Goal: Task Accomplishment & Management: Complete application form

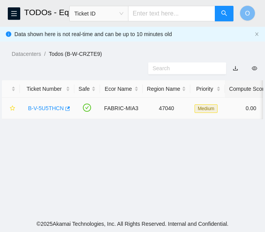
click at [60, 118] on td "B-V-5U5THCN" at bounding box center [47, 108] width 54 height 21
click at [51, 107] on link "B-V-5U5THCN" at bounding box center [46, 108] width 36 height 6
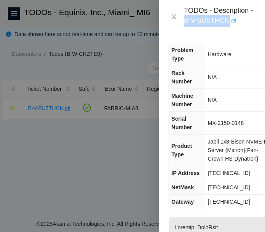
drag, startPoint x: 201, startPoint y: 21, endPoint x: 230, endPoint y: 22, distance: 29.6
click at [230, 22] on div "TODOs - Description - B-V-5U5THCN" at bounding box center [211, 16] width 87 height 21
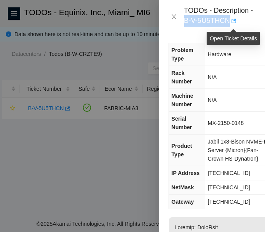
copy div "B-V-5U5THCN"
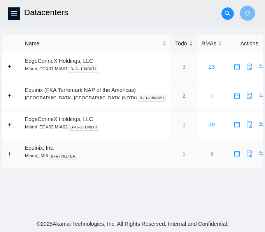
click at [182, 153] on link "1" at bounding box center [183, 154] width 3 height 6
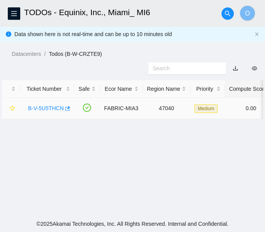
click at [52, 107] on link "B-V-5U5THCN" at bounding box center [46, 108] width 36 height 6
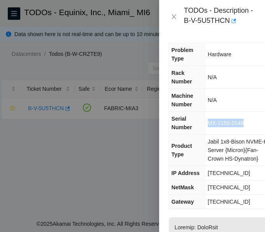
drag, startPoint x: 246, startPoint y: 127, endPoint x: 208, endPoint y: 126, distance: 38.9
click at [208, 126] on td "MX-2150-0148" at bounding box center [238, 123] width 69 height 23
copy span "MX-2150-0148"
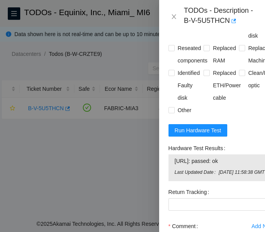
scroll to position [907, 0]
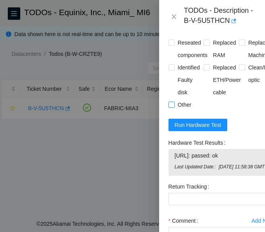
click at [173, 107] on input "Other" at bounding box center [170, 104] width 5 height 5
checkbox input "true"
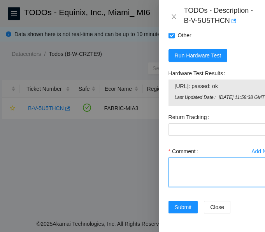
click at [199, 164] on textarea "Comment" at bounding box center [221, 173] width 106 height 30
paste textarea "Verified ticket is safe to work on: YES NOCC Authorized: YES Located server con…"
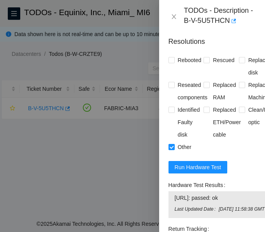
scroll to position [864, 0]
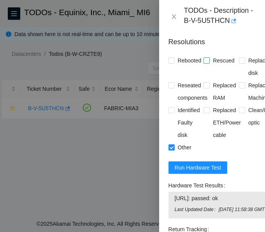
type textarea "Verified ticket is safe to work on: YES NOCC Authorized: YES Located server con…"
click at [203, 63] on input "Rescued" at bounding box center [205, 60] width 5 height 5
checkbox input "true"
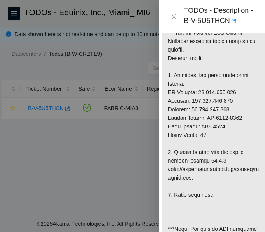
scroll to position [294, 7]
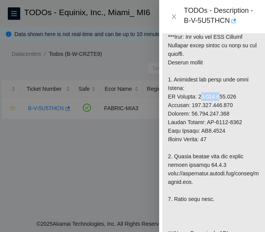
drag, startPoint x: 197, startPoint y: 108, endPoint x: 215, endPoint y: 105, distance: 17.8
drag, startPoint x: 195, startPoint y: 106, endPoint x: 234, endPoint y: 108, distance: 39.7
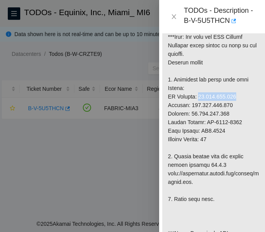
copy p "23.204.114.200"
click at [173, 17] on icon "close" at bounding box center [173, 16] width 4 height 5
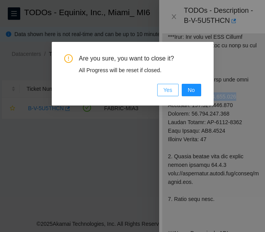
click at [170, 86] on span "Yes" at bounding box center [167, 90] width 9 height 9
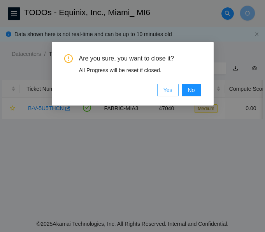
scroll to position [242, 7]
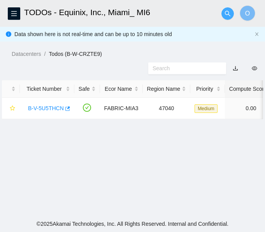
click at [227, 12] on icon "search" at bounding box center [227, 13] width 6 height 6
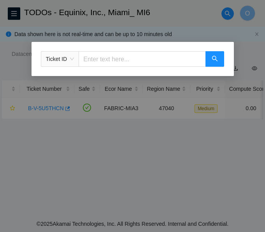
click at [119, 56] on input "text" at bounding box center [142, 59] width 127 height 16
click at [61, 61] on span "Ticket ID" at bounding box center [60, 59] width 28 height 12
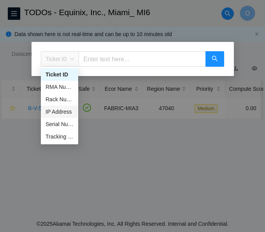
click at [65, 114] on div "IP Address" at bounding box center [59, 112] width 28 height 9
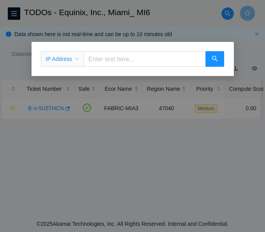
click at [129, 61] on input "text" at bounding box center [145, 59] width 122 height 16
paste input "23.204.114.200"
type input "23.204.114.200"
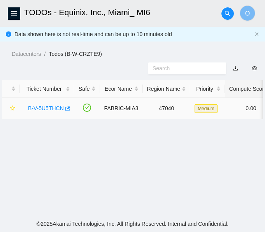
click at [55, 109] on link "B-V-5U5THCN" at bounding box center [46, 108] width 36 height 6
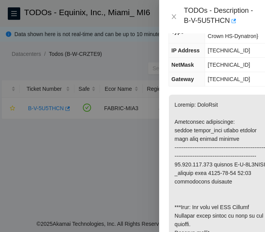
scroll to position [124, 0]
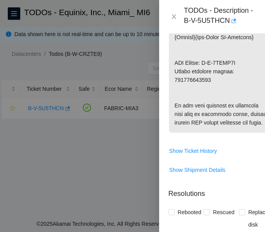
scroll to position [713, 0]
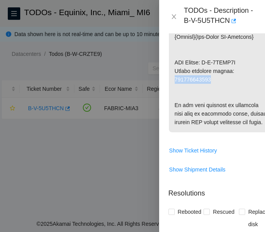
copy p "473665211194"
drag, startPoint x: 205, startPoint y: 71, endPoint x: 244, endPoint y: 68, distance: 39.0
copy p "B-V-5UCUO2A"
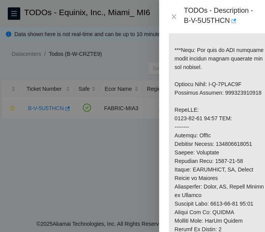
scroll to position [476, 0]
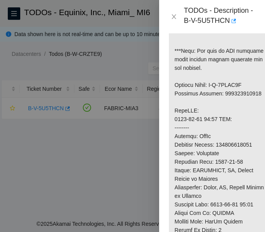
click at [241, 103] on p at bounding box center [221, 54] width 105 height 627
copy p "414739615782"
drag, startPoint x: 248, startPoint y: 93, endPoint x: 175, endPoint y: 94, distance: 73.9
click at [175, 94] on p at bounding box center [221, 54] width 105 height 627
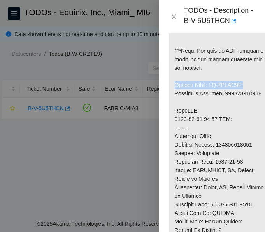
copy p "Service Order: B-V-5UCUO1U"
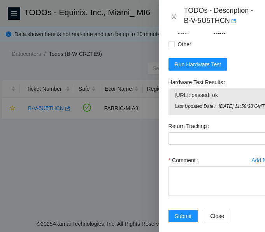
scroll to position [966, 0]
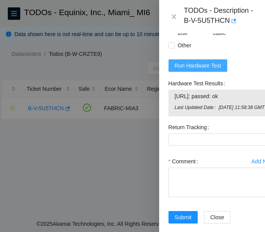
click at [210, 70] on span "Run Hardware Test" at bounding box center [198, 65] width 47 height 9
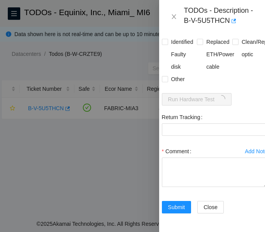
scroll to position [982, 7]
click at [166, 76] on input "Other" at bounding box center [164, 78] width 5 height 5
checkbox input "true"
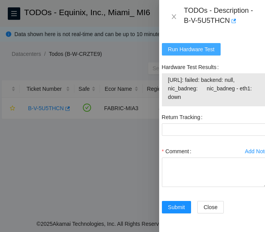
click at [193, 54] on span "Run Hardware Test" at bounding box center [191, 49] width 47 height 9
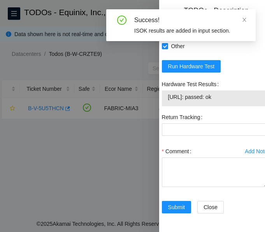
drag, startPoint x: 231, startPoint y: 117, endPoint x: 167, endPoint y: 120, distance: 63.9
click at [168, 101] on span "23.204.114.200: passed: ok" at bounding box center [214, 97] width 93 height 9
copy span "23.204.114.200: passed: ok"
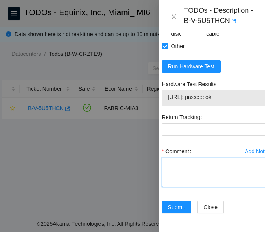
click at [211, 187] on textarea "Comment" at bounding box center [215, 173] width 106 height 30
paste textarea "Verified ticket is safe to work on: YES NOCC Authorized: YES Located server con…"
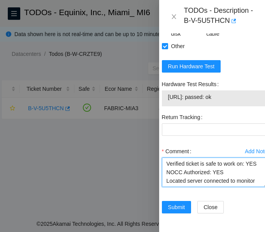
scroll to position [186, 0]
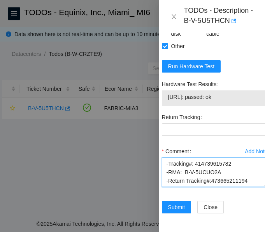
type textarea "Verified ticket is safe to work on: YES NOCC Authorized: YES Located server con…"
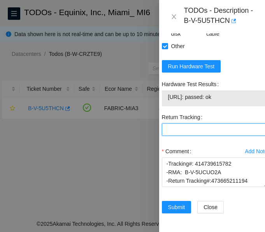
click at [225, 136] on Tracking "Return Tracking" at bounding box center [215, 130] width 106 height 12
paste Tracking "473665211194"
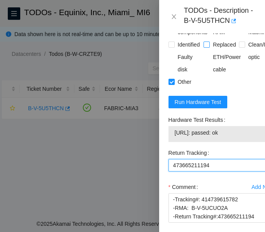
scroll to position [929, 0]
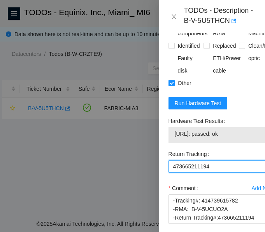
type Tracking "473665211194"
checkbox input "true"
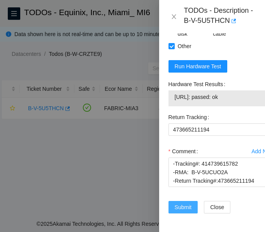
click at [189, 203] on span "Submit" at bounding box center [183, 207] width 17 height 9
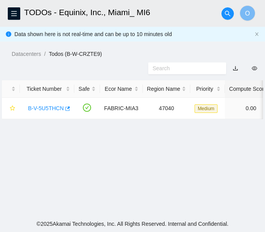
scroll to position [261, 0]
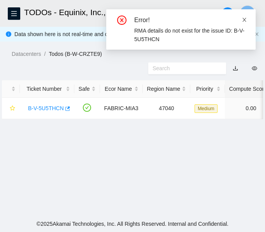
click at [246, 19] on icon "close" at bounding box center [243, 19] width 5 height 5
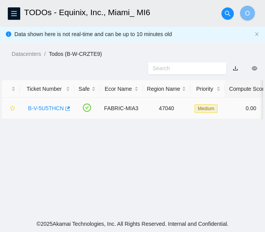
click at [51, 108] on link "B-V-5U5THCN" at bounding box center [46, 108] width 36 height 6
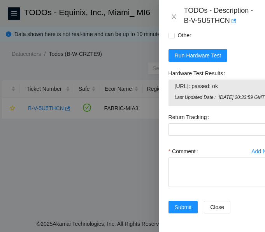
scroll to position [1038, 0]
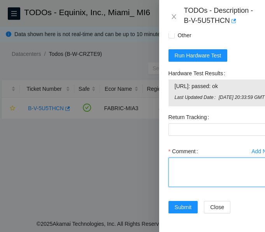
click at [220, 163] on textarea "Comment" at bounding box center [221, 173] width 106 height 30
paste textarea "Verified ticket is safe to work on: YES NOCC Authorized: YES Located server con…"
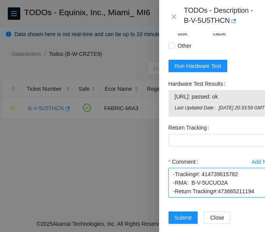
scroll to position [963, 0]
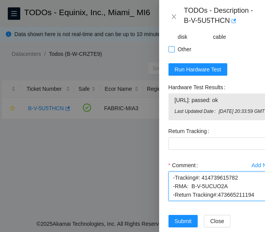
type textarea "Verified ticket is safe to work on: YES NOCC Authorized: YES Located server con…"
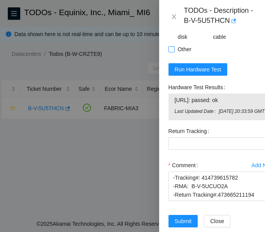
click at [174, 52] on span at bounding box center [171, 49] width 6 height 6
click at [174, 52] on input "Other" at bounding box center [170, 48] width 5 height 5
checkbox input "true"
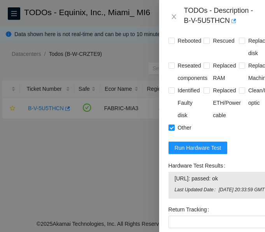
scroll to position [884, 0]
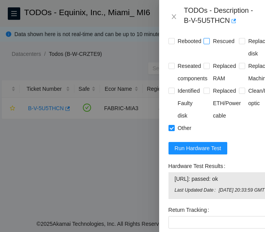
click at [204, 44] on input "Rescued" at bounding box center [205, 40] width 5 height 5
checkbox input "true"
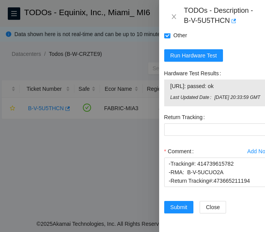
scroll to position [1038, 3]
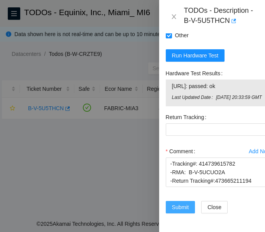
click at [181, 203] on span "Submit" at bounding box center [180, 207] width 17 height 9
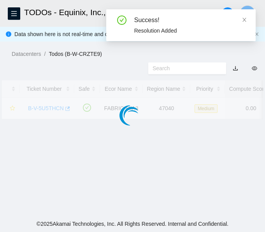
scroll to position [261, 3]
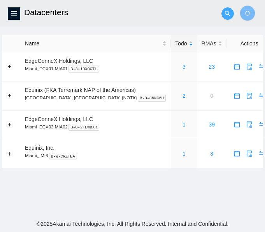
click at [225, 14] on icon "search" at bounding box center [227, 12] width 5 height 5
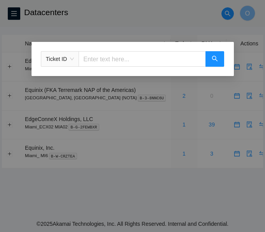
click at [70, 58] on span "Ticket ID" at bounding box center [60, 59] width 28 height 12
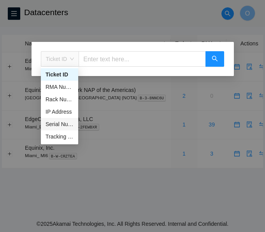
click at [60, 124] on div "Serial Number" at bounding box center [59, 124] width 28 height 9
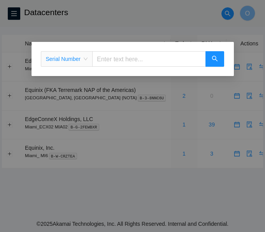
click at [114, 59] on input "text" at bounding box center [149, 59] width 114 height 16
paste input "MX-2150-0148"
type input "MX-2150-0148"
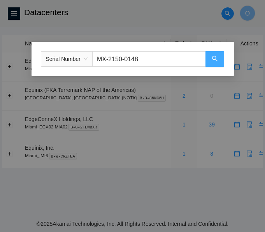
click at [222, 56] on button "button" at bounding box center [214, 59] width 19 height 16
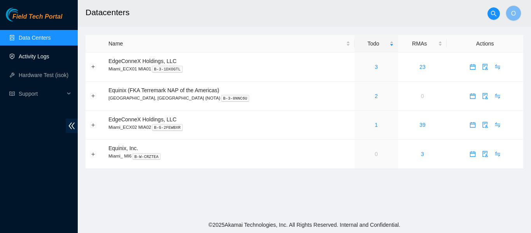
click at [37, 56] on link "Activity Logs" at bounding box center [34, 56] width 31 height 6
